Goal: Leave review/rating: Share an evaluation or opinion about a product, service, or content

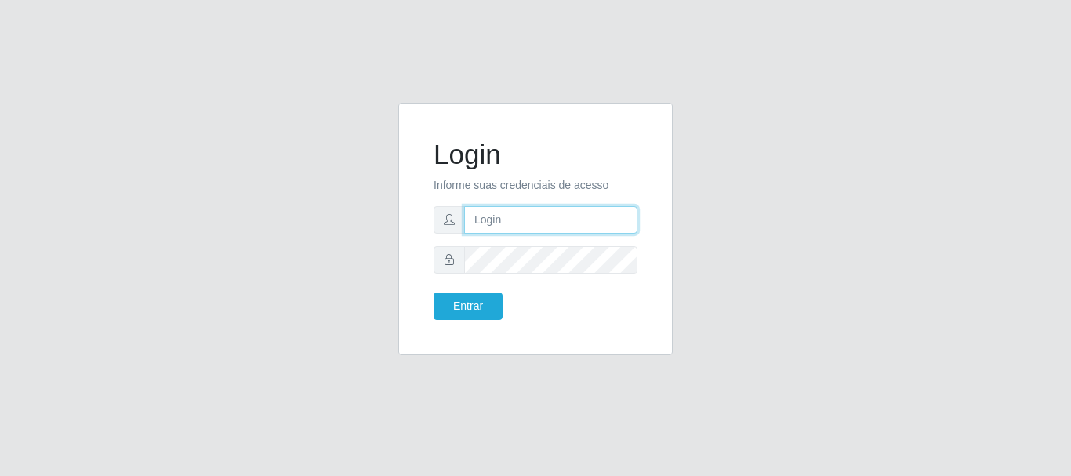
drag, startPoint x: 499, startPoint y: 212, endPoint x: 525, endPoint y: 234, distance: 33.9
click at [499, 212] on input "text" at bounding box center [550, 219] width 173 height 27
type input "[EMAIL_ADDRESS][DOMAIN_NAME]"
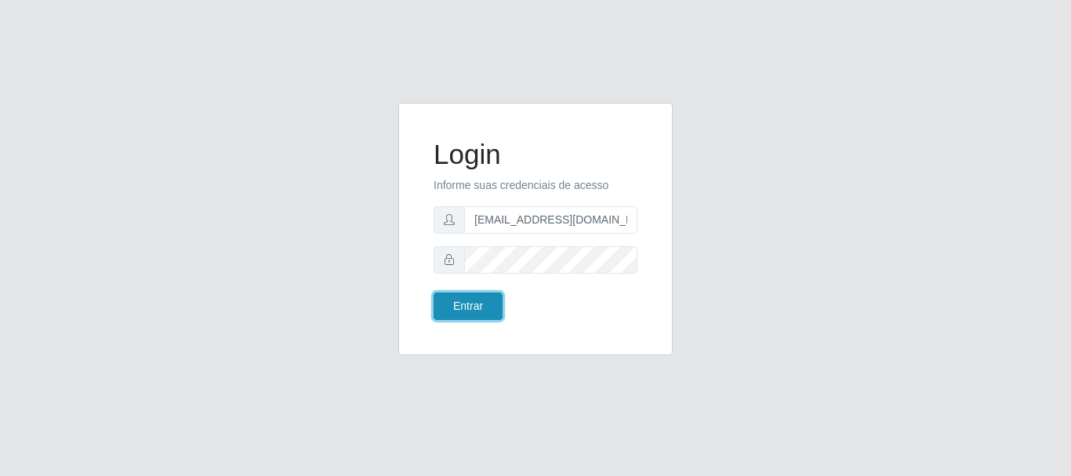
click at [487, 309] on button "Entrar" at bounding box center [468, 305] width 69 height 27
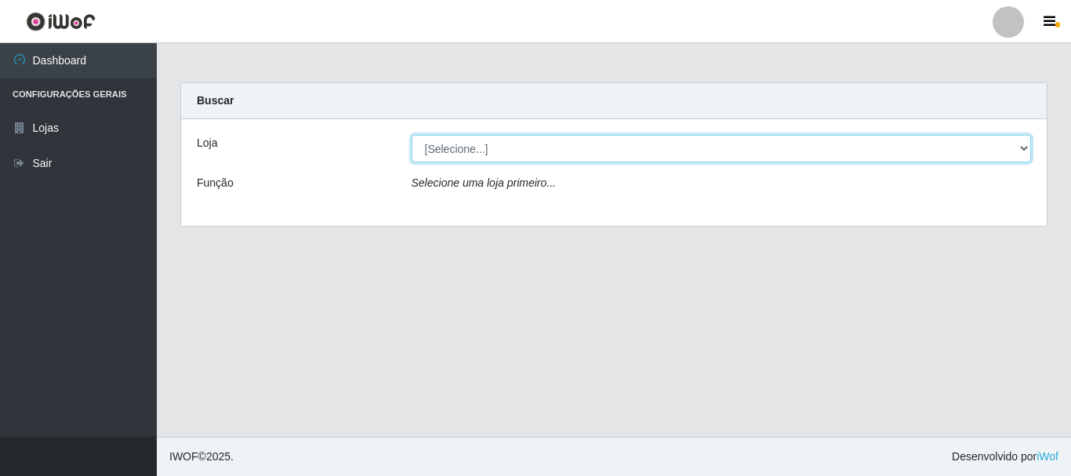
click at [1026, 146] on select "[Selecione...] SuperFácil Atacado - Rodoviária" at bounding box center [722, 148] width 620 height 27
select select "400"
click at [412, 135] on select "[Selecione...] SuperFácil Atacado - Rodoviária" at bounding box center [722, 148] width 620 height 27
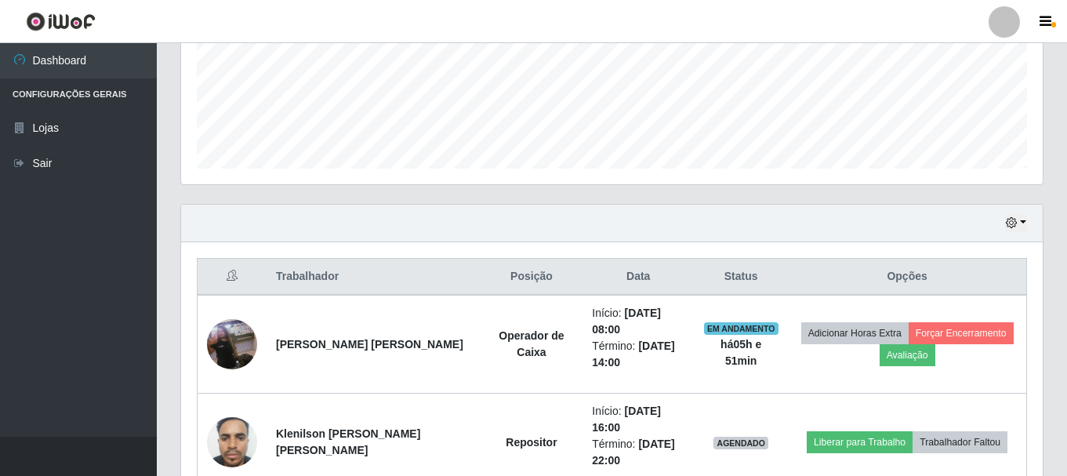
scroll to position [470, 0]
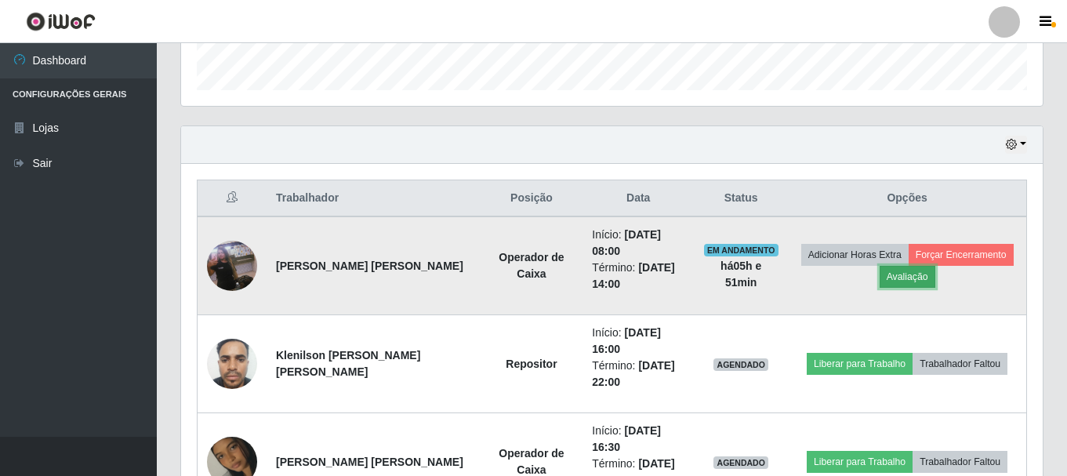
click at [923, 278] on button "Avaliação" at bounding box center [908, 277] width 56 height 22
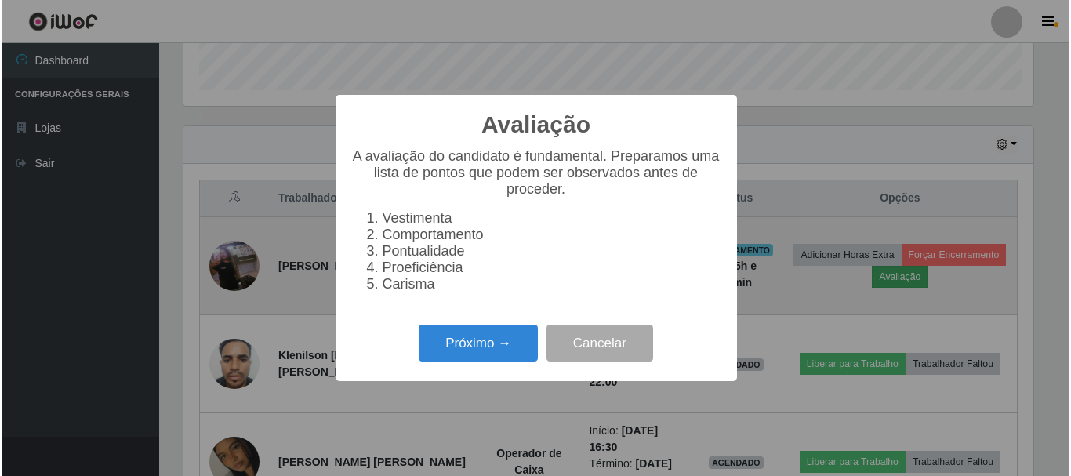
scroll to position [325, 854]
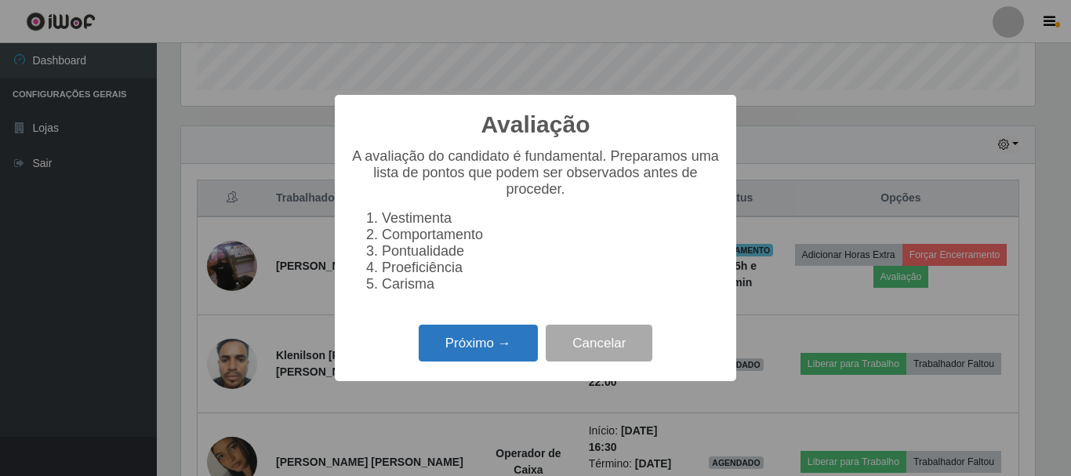
click at [493, 354] on button "Próximo →" at bounding box center [478, 343] width 119 height 37
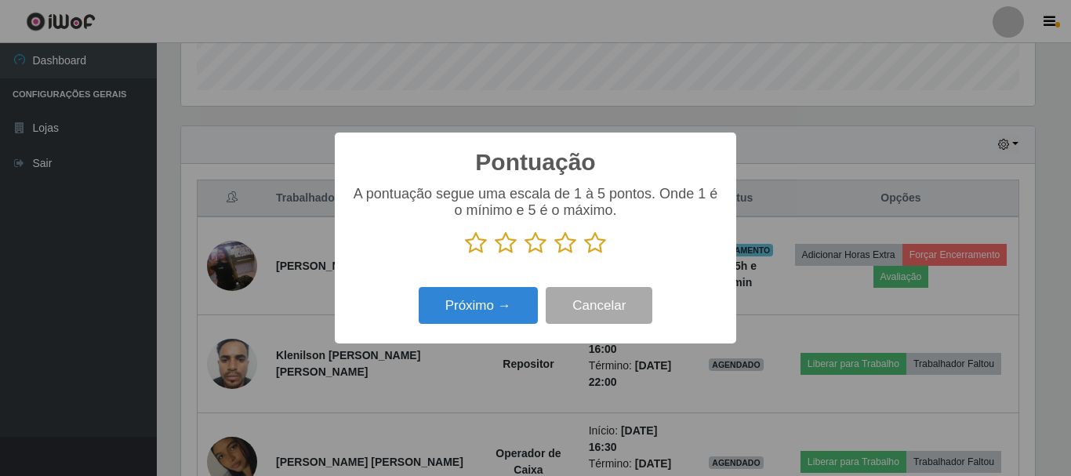
scroll to position [783772, 783243]
click at [599, 252] on icon at bounding box center [595, 243] width 22 height 24
click at [584, 255] on input "radio" at bounding box center [584, 255] width 0 height 0
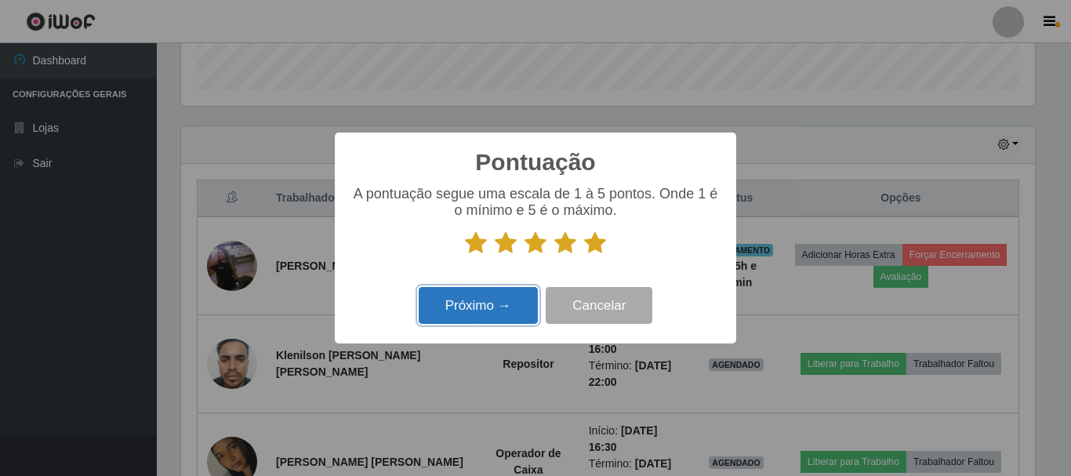
click at [496, 318] on button "Próximo →" at bounding box center [478, 305] width 119 height 37
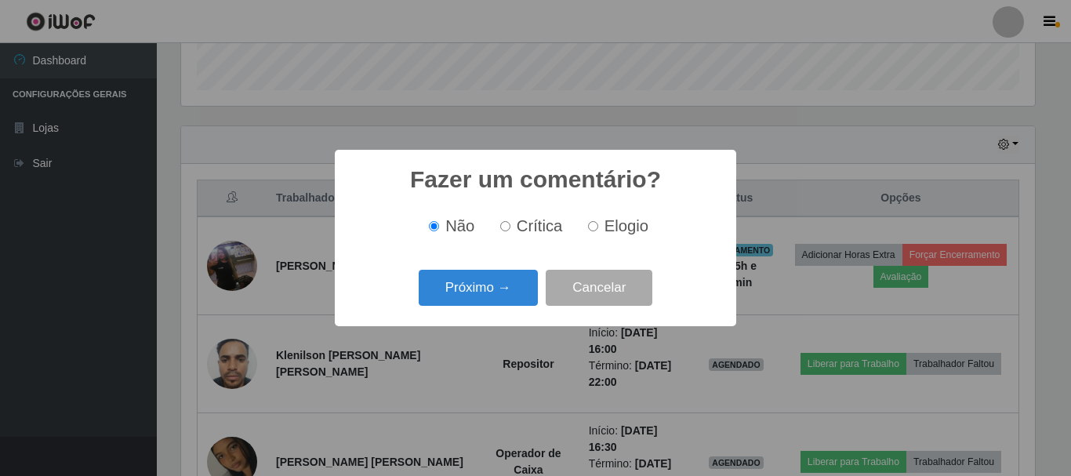
click at [596, 223] on input "Elogio" at bounding box center [593, 226] width 10 height 10
radio input "true"
click at [511, 303] on button "Próximo →" at bounding box center [478, 288] width 119 height 37
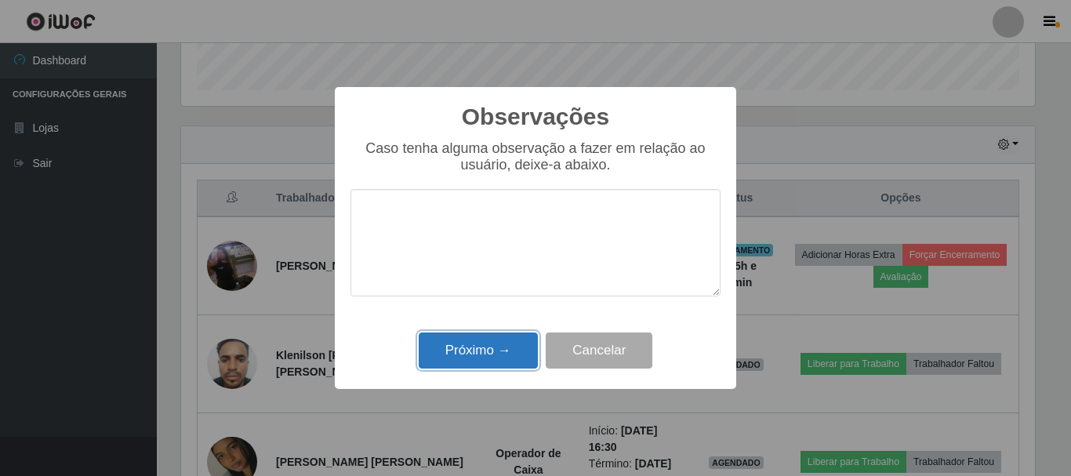
click at [502, 344] on button "Próximo →" at bounding box center [478, 350] width 119 height 37
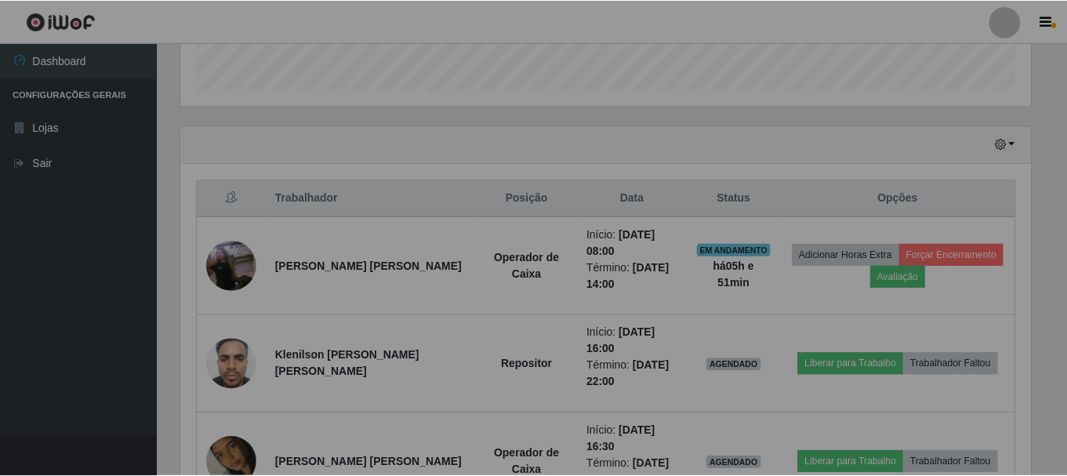
scroll to position [325, 862]
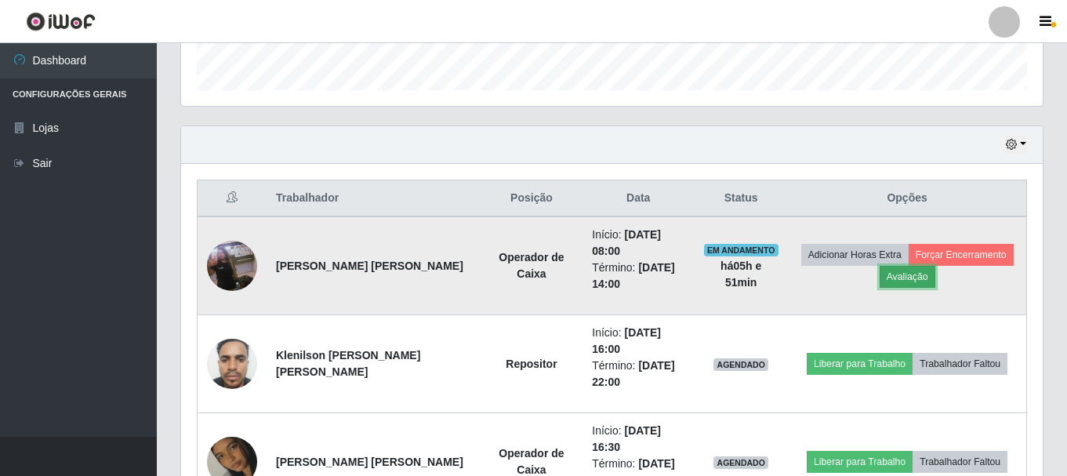
click at [914, 281] on button "Avaliação" at bounding box center [908, 277] width 56 height 22
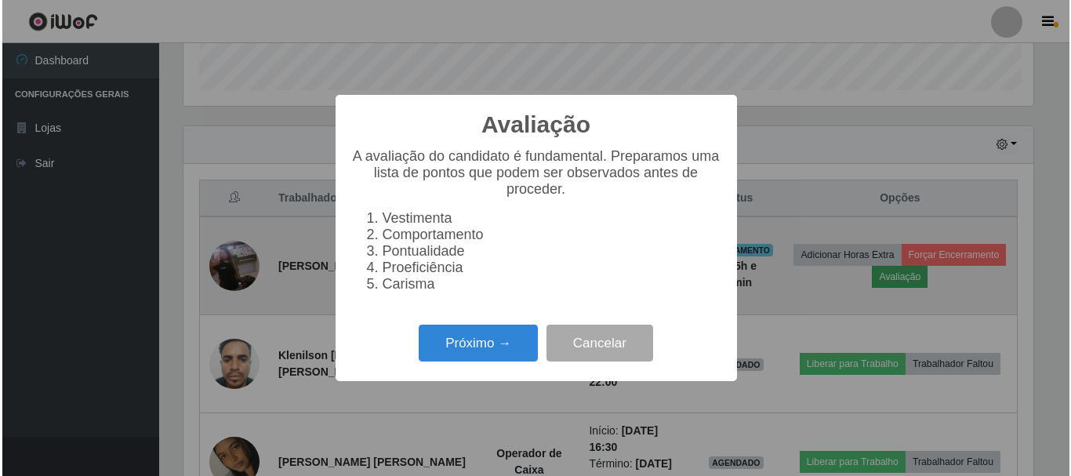
scroll to position [325, 854]
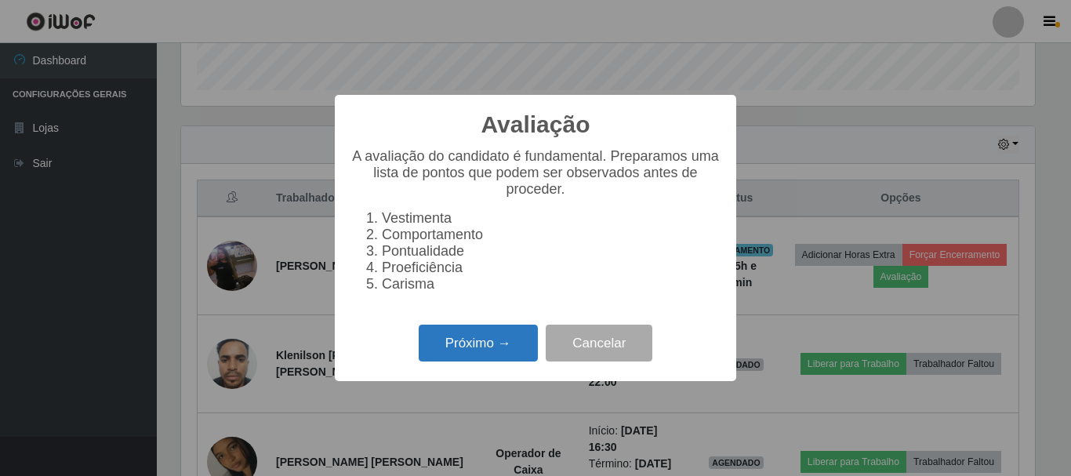
click at [450, 342] on button "Próximo →" at bounding box center [478, 343] width 119 height 37
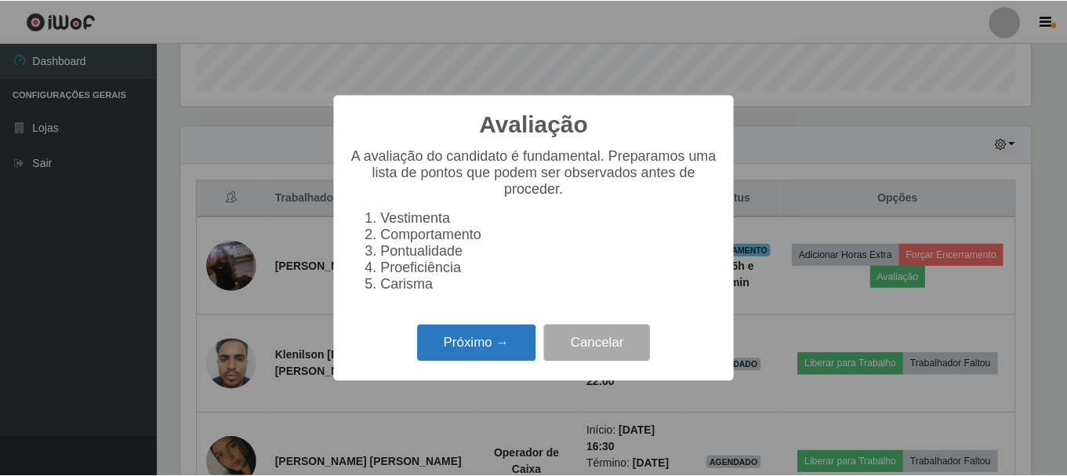
scroll to position [783772, 783243]
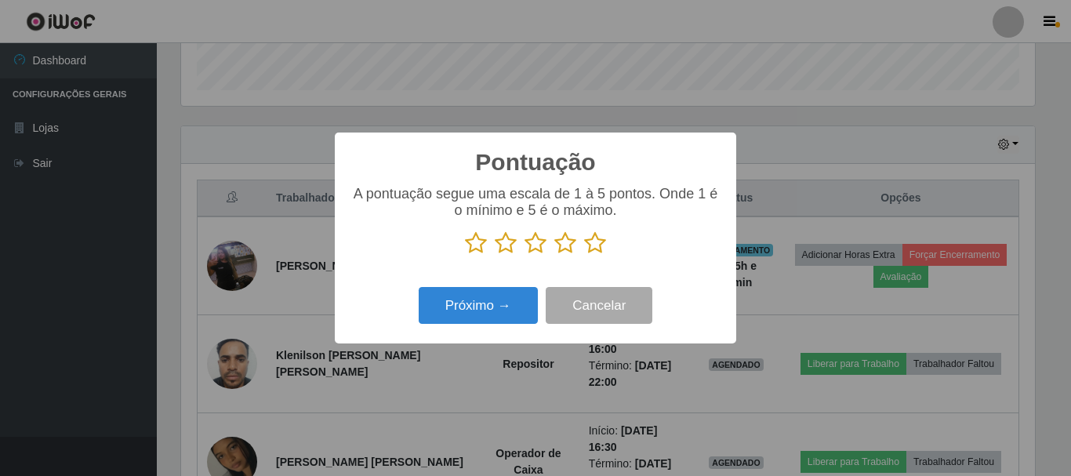
click at [805, 295] on div "Pontuação × A pontuação segue uma escala de 1 à 5 pontos. Onde 1 é o mínimo e 5…" at bounding box center [535, 238] width 1071 height 476
click at [615, 303] on button "Cancelar" at bounding box center [599, 305] width 107 height 37
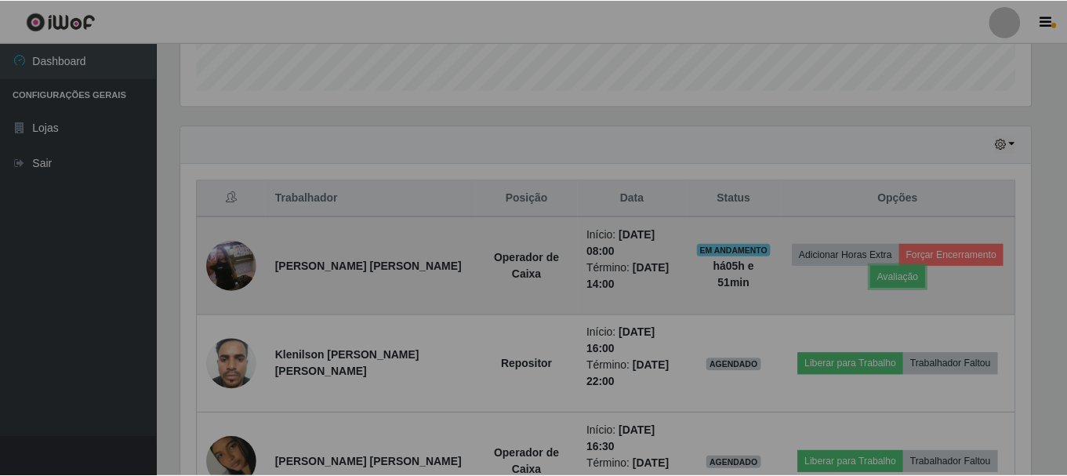
scroll to position [325, 862]
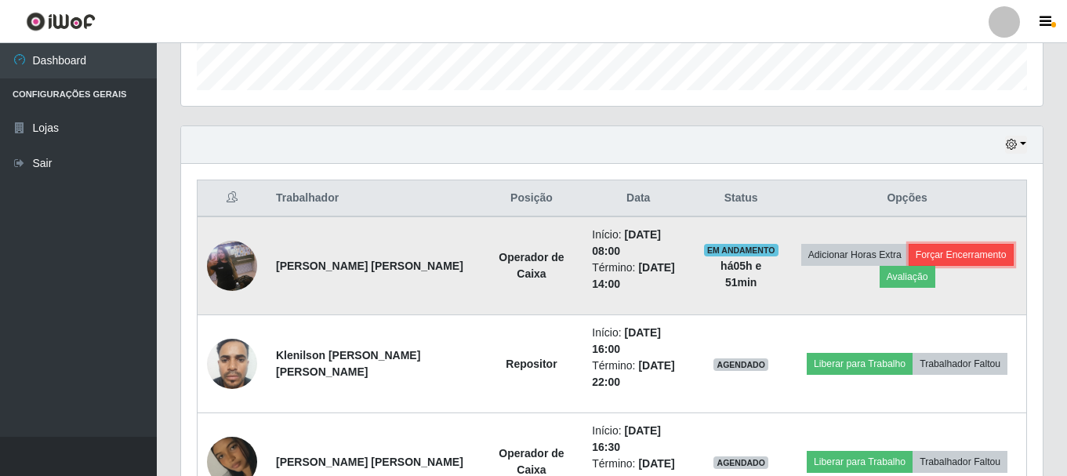
click at [933, 256] on button "Forçar Encerramento" at bounding box center [961, 255] width 105 height 22
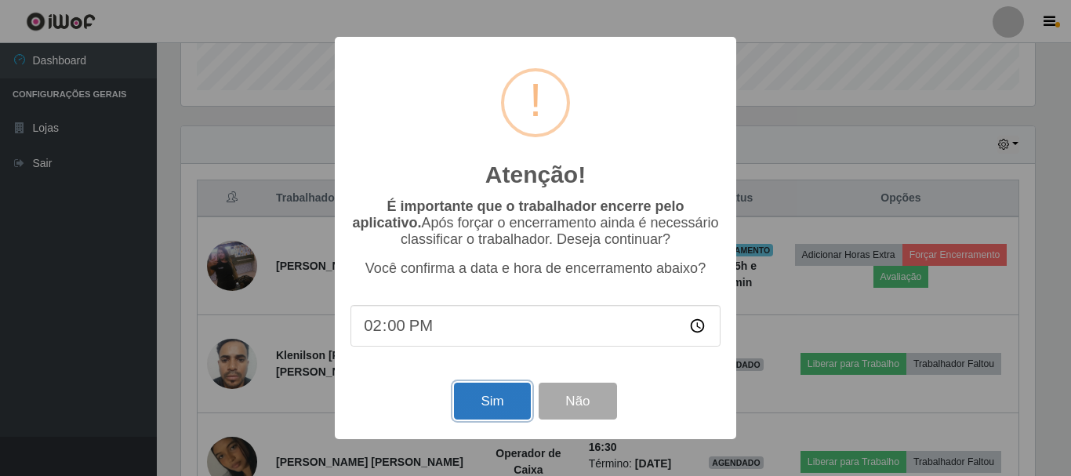
click at [500, 406] on button "Sim" at bounding box center [492, 401] width 76 height 37
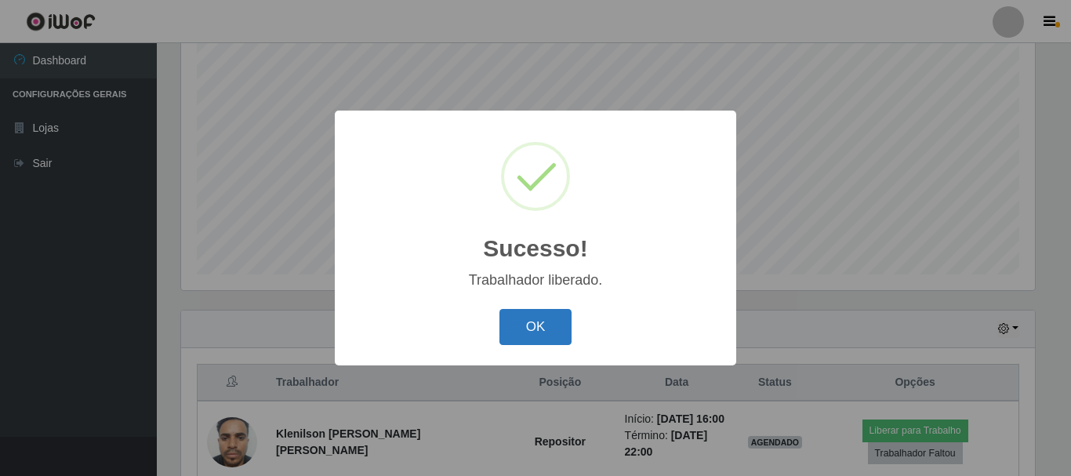
click at [538, 321] on button "OK" at bounding box center [535, 327] width 73 height 37
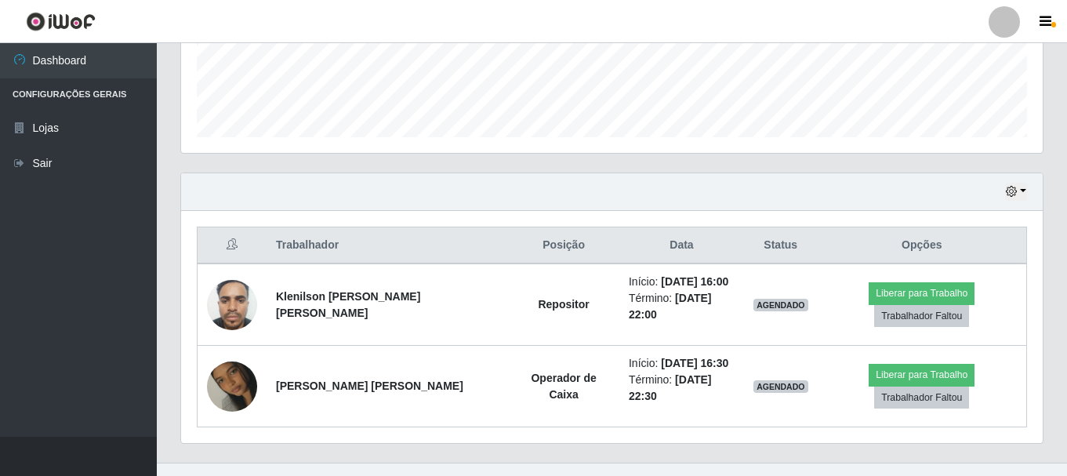
scroll to position [426, 0]
